Goal: Find specific page/section: Find specific page/section

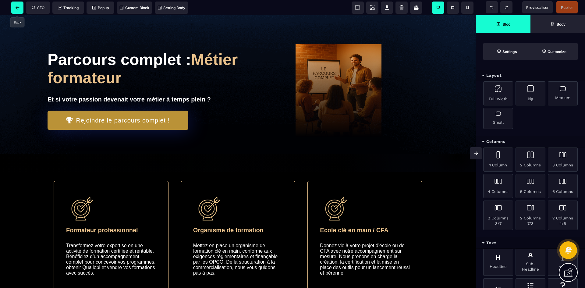
click at [15, 6] on span at bounding box center [17, 8] width 12 height 12
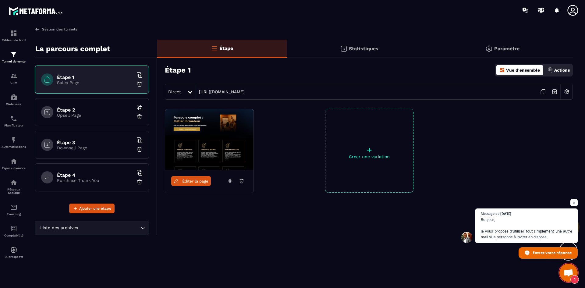
click at [51, 29] on link "Gestion des tunnels" at bounding box center [56, 28] width 42 height 5
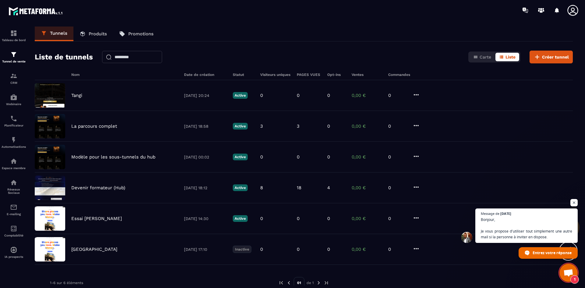
click at [575, 8] on icon at bounding box center [572, 10] width 12 height 12
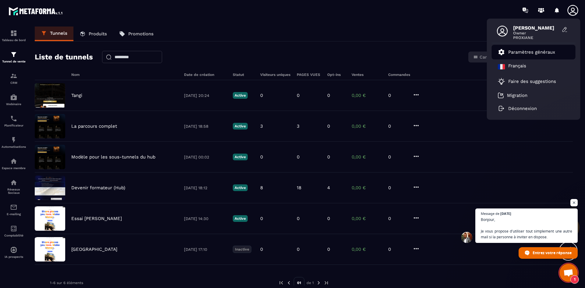
click at [538, 47] on li "Paramètres généraux" at bounding box center [533, 52] width 84 height 15
click at [508, 51] on p "Paramètres généraux" at bounding box center [531, 51] width 47 height 5
click at [546, 50] on p "Paramètres généraux" at bounding box center [531, 51] width 47 height 5
click at [533, 50] on p "Paramètres généraux" at bounding box center [531, 51] width 47 height 5
